Goal: Task Accomplishment & Management: Manage account settings

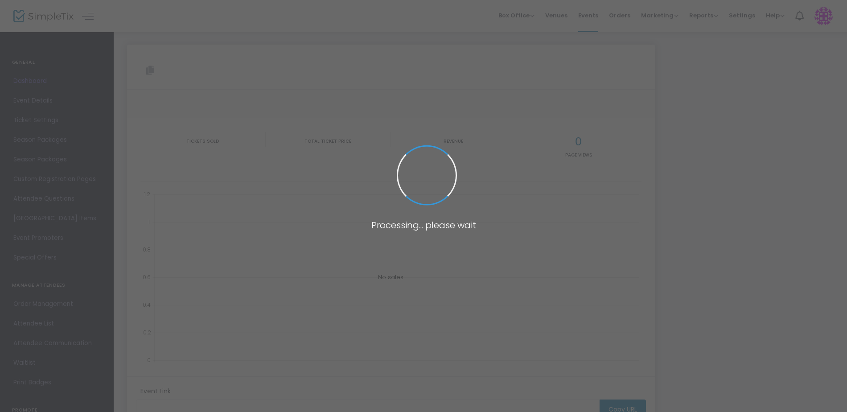
type input "[URL][DOMAIN_NAME]"
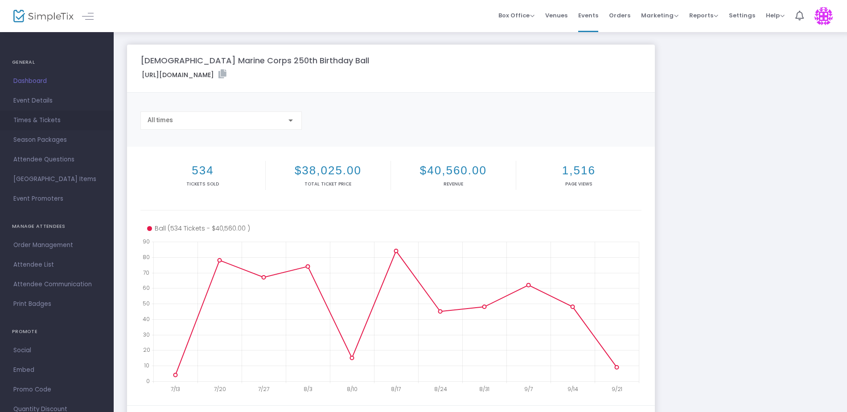
click at [25, 121] on span "Times & Tickets" at bounding box center [56, 121] width 87 height 12
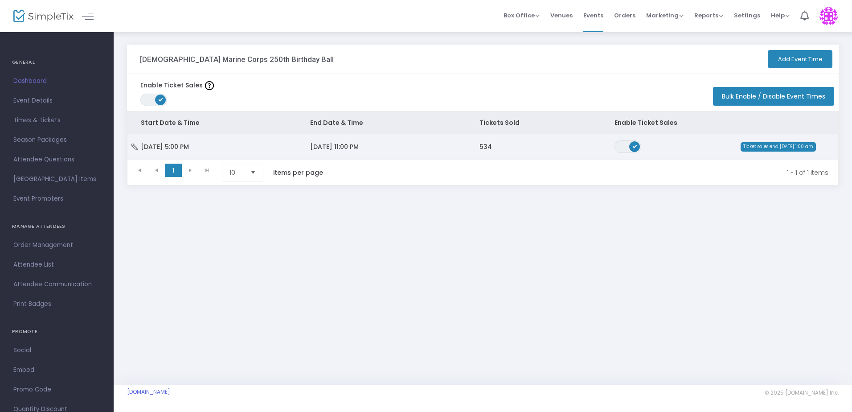
click at [377, 146] on td "11/1/2025 11:00 PM" at bounding box center [381, 147] width 169 height 26
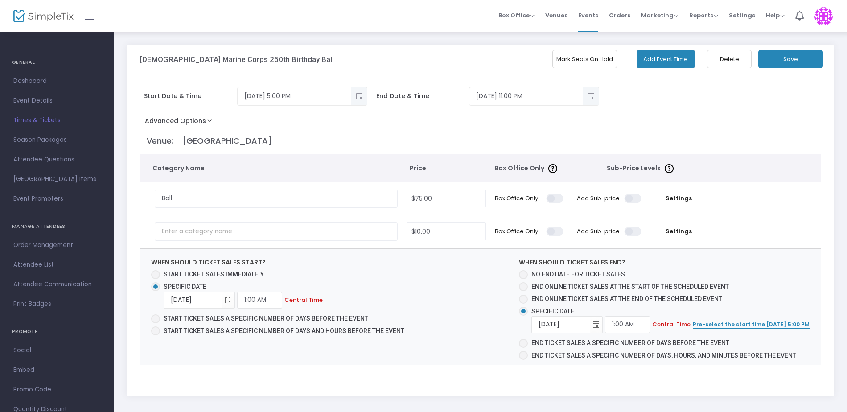
click at [590, 59] on button "Mark Seats On Hold" at bounding box center [584, 59] width 65 height 18
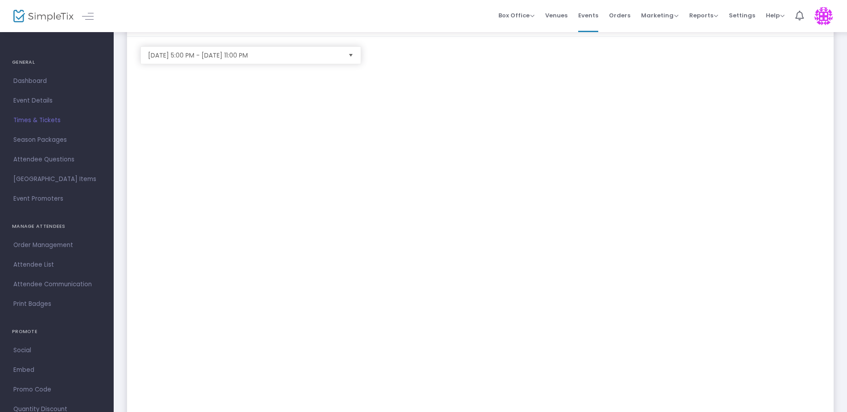
scroll to position [89, 0]
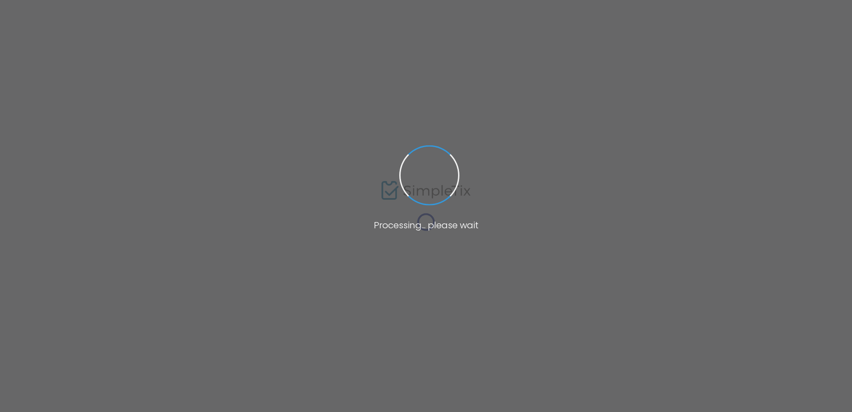
type input "[URL][DOMAIN_NAME]"
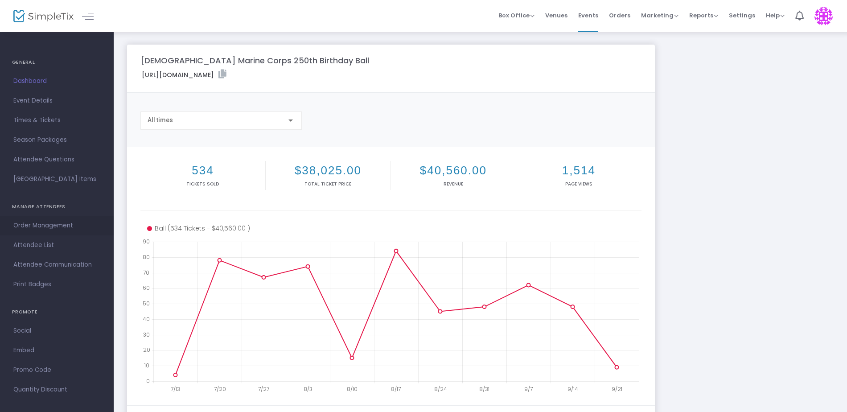
click at [43, 225] on span "Order Management" at bounding box center [56, 226] width 87 height 12
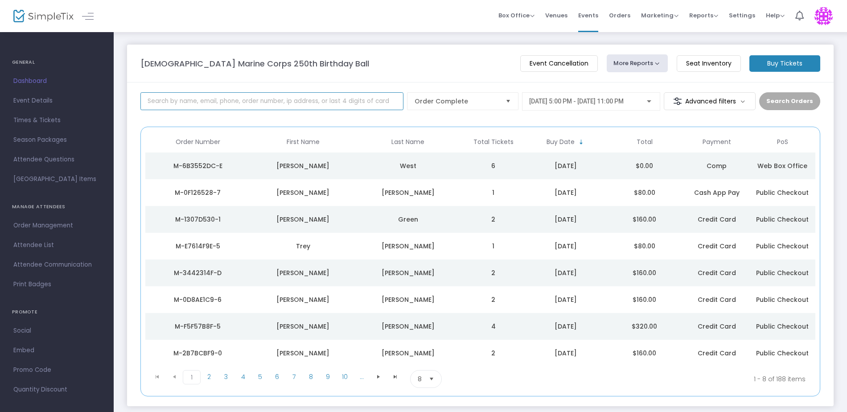
click at [259, 100] on input at bounding box center [271, 101] width 263 height 18
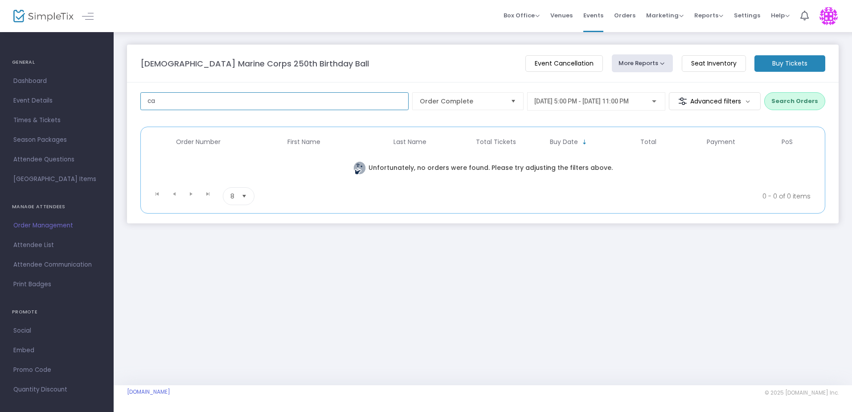
type input "c"
type input "colbert"
drag, startPoint x: 185, startPoint y: 103, endPoint x: 131, endPoint y: 103, distance: 54.4
click at [131, 103] on m-panel-content "colbert Order Complete [DATE] 5:00 PM - [DATE] 11:00 PM Advanced filters Search…" at bounding box center [483, 152] width 712 height 141
click at [172, 103] on input at bounding box center [274, 101] width 268 height 18
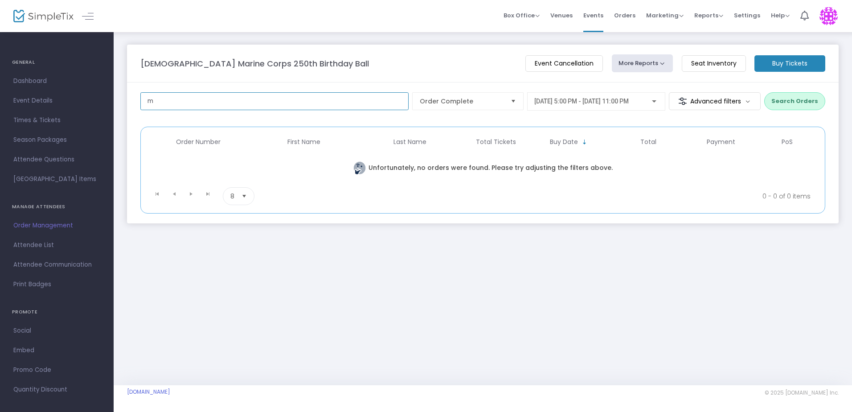
type input "m-"
drag, startPoint x: 178, startPoint y: 99, endPoint x: 136, endPoint y: 96, distance: 42.0
click at [136, 96] on m-panel-content "m- Order Complete [DATE] 5:00 PM - [DATE] 11:00 PM Advanced filters Search Orde…" at bounding box center [483, 152] width 712 height 141
click at [238, 103] on input at bounding box center [274, 101] width 268 height 18
type input "cal"
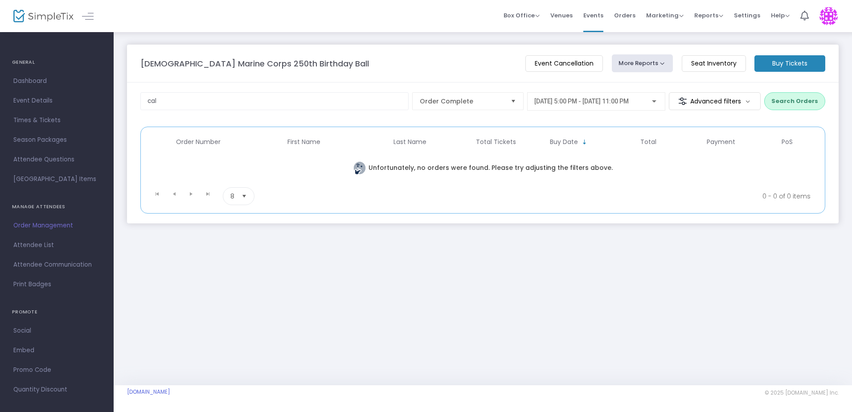
click at [806, 101] on button "Search Orders" at bounding box center [794, 101] width 61 height 18
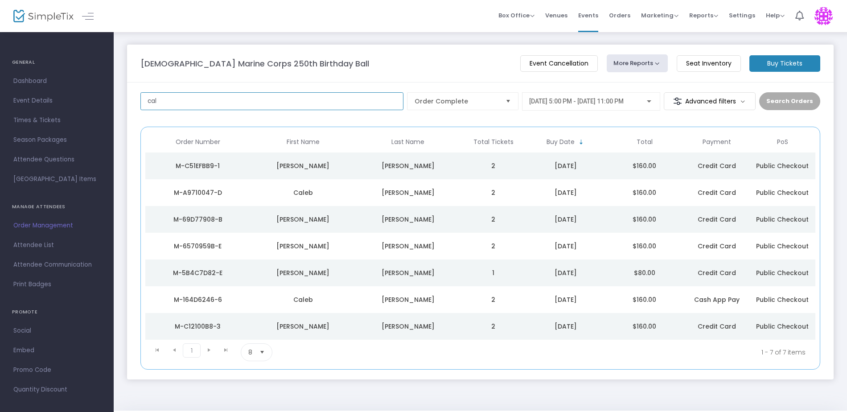
drag, startPoint x: 170, startPoint y: 100, endPoint x: 133, endPoint y: 107, distance: 37.1
click at [140, 104] on m-panel-content "cal Order Complete [DATE] 5:00 PM - [DATE] 11:00 PM Advanced filters Search Ord…" at bounding box center [480, 230] width 706 height 297
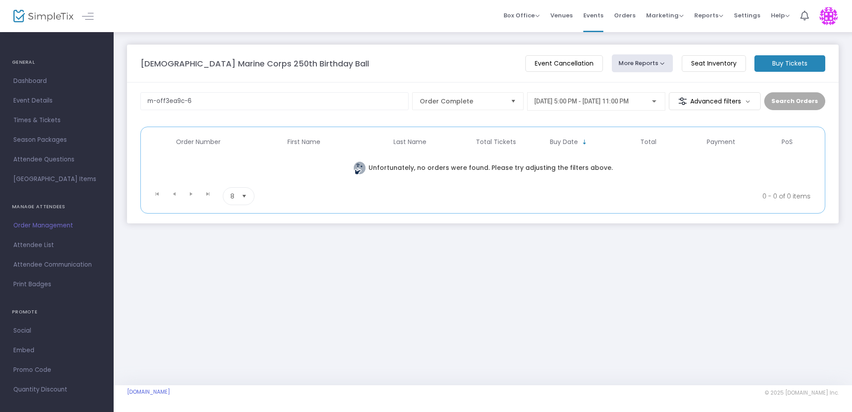
drag, startPoint x: 791, startPoint y: 100, endPoint x: 587, endPoint y: 119, distance: 205.0
click at [791, 100] on div "Search Orders" at bounding box center [794, 104] width 61 height 25
click at [275, 107] on input "m-off3ea9c-6" at bounding box center [274, 101] width 268 height 18
type input "m-off3ea9c"
click at [794, 100] on button "Search Orders" at bounding box center [794, 101] width 61 height 18
